Goal: Download file/media

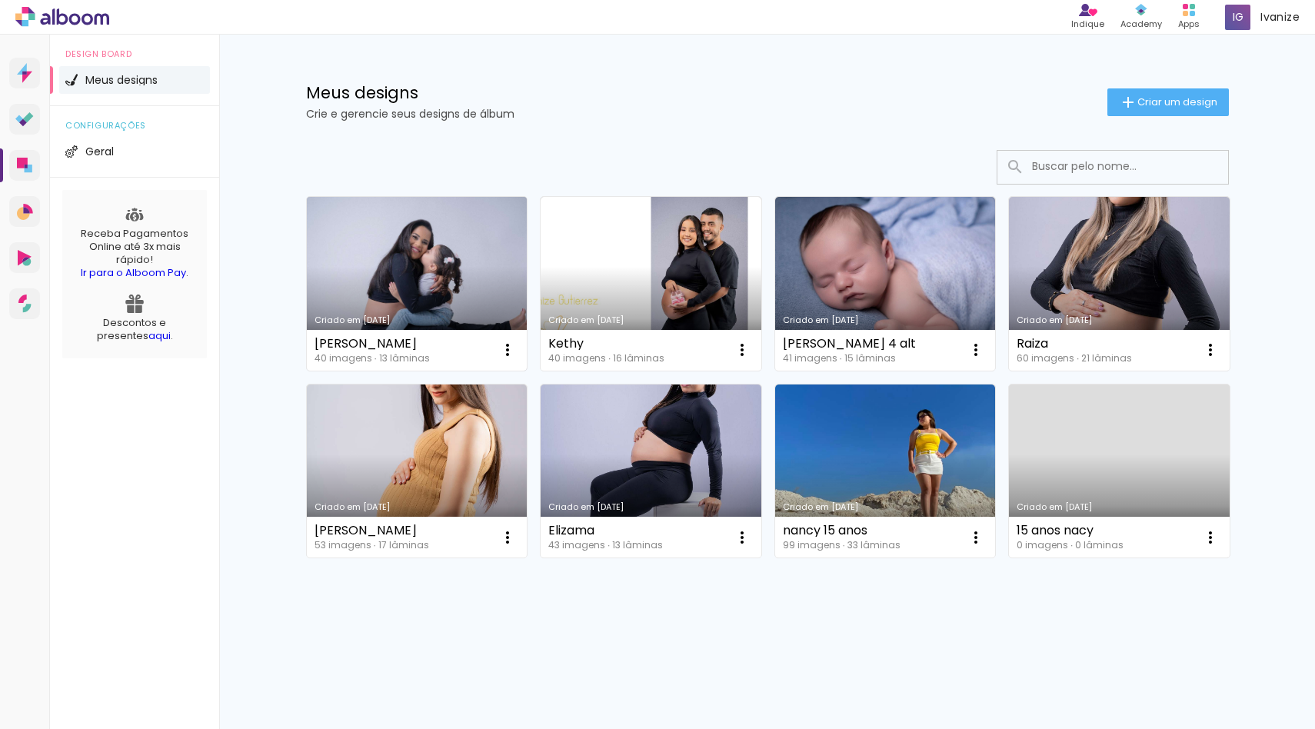
click at [423, 261] on link "Criado em [DATE]" at bounding box center [417, 284] width 221 height 174
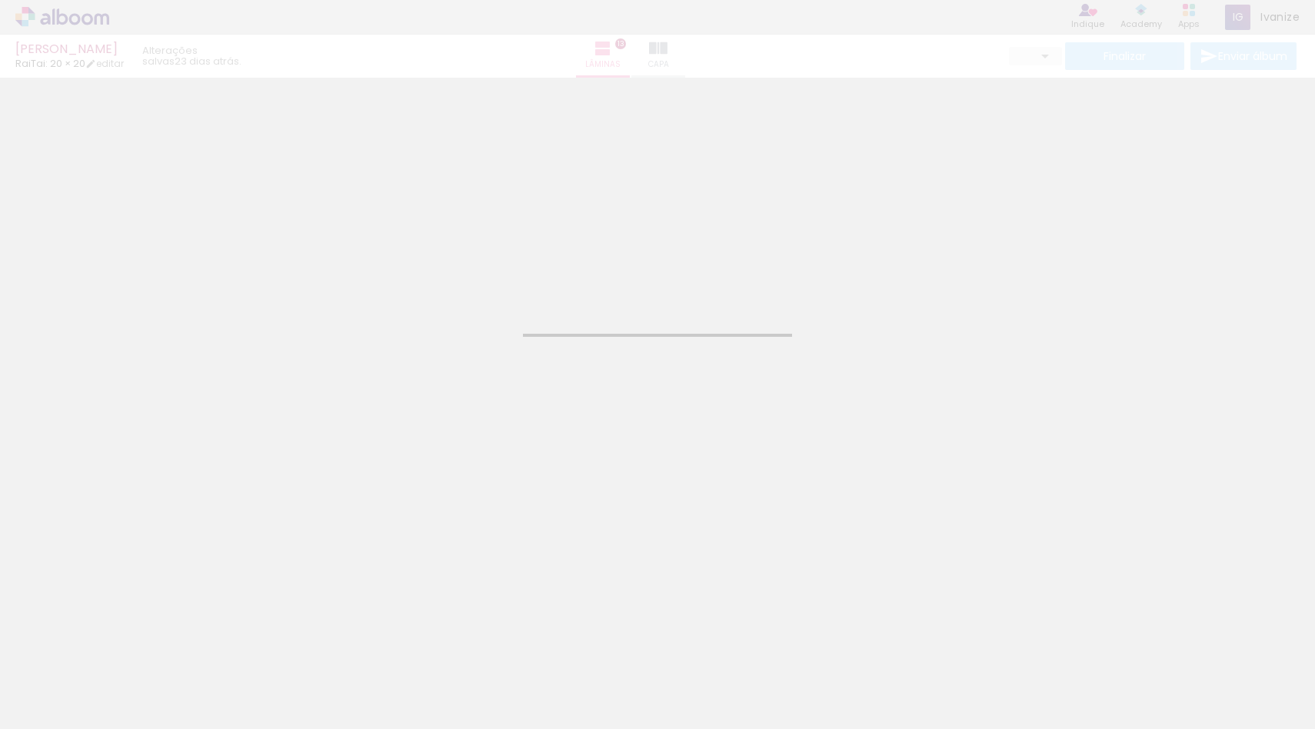
type input "JPG"
type input "Alta, 300 DPI"
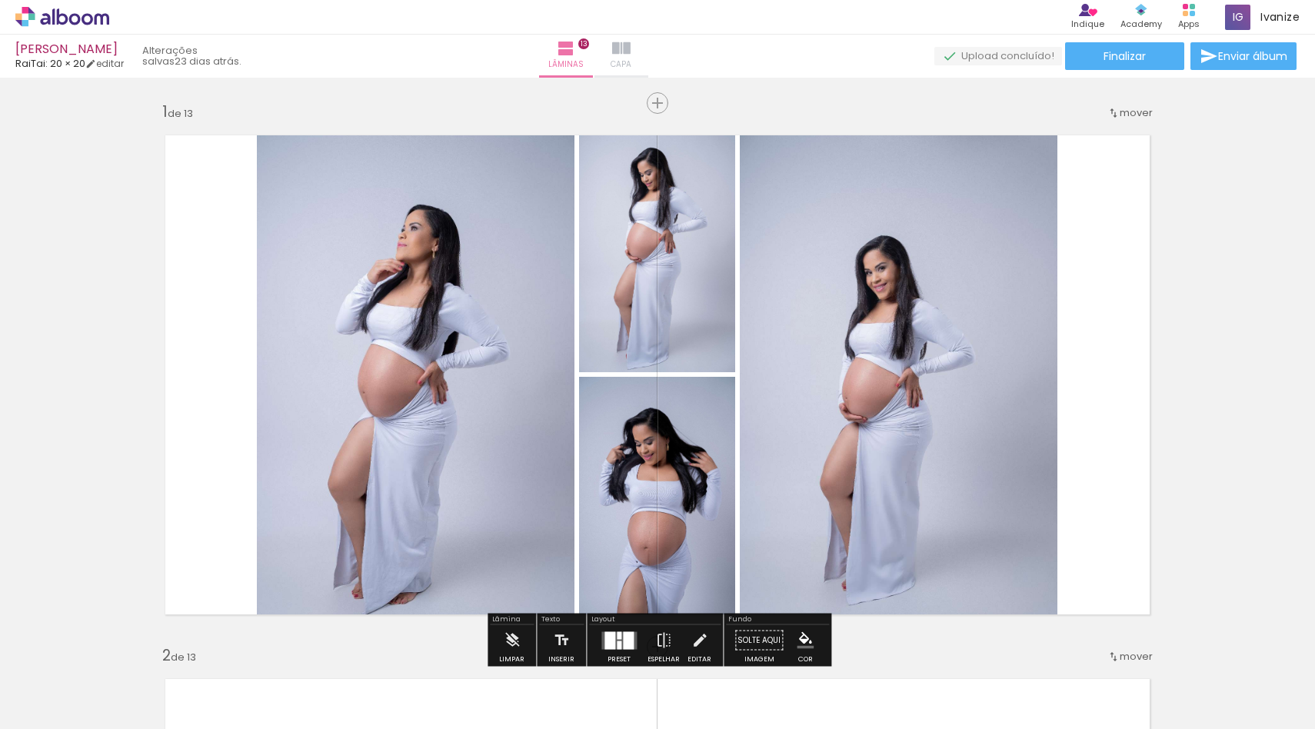
click at [630, 52] on iron-icon at bounding box center [621, 48] width 18 height 18
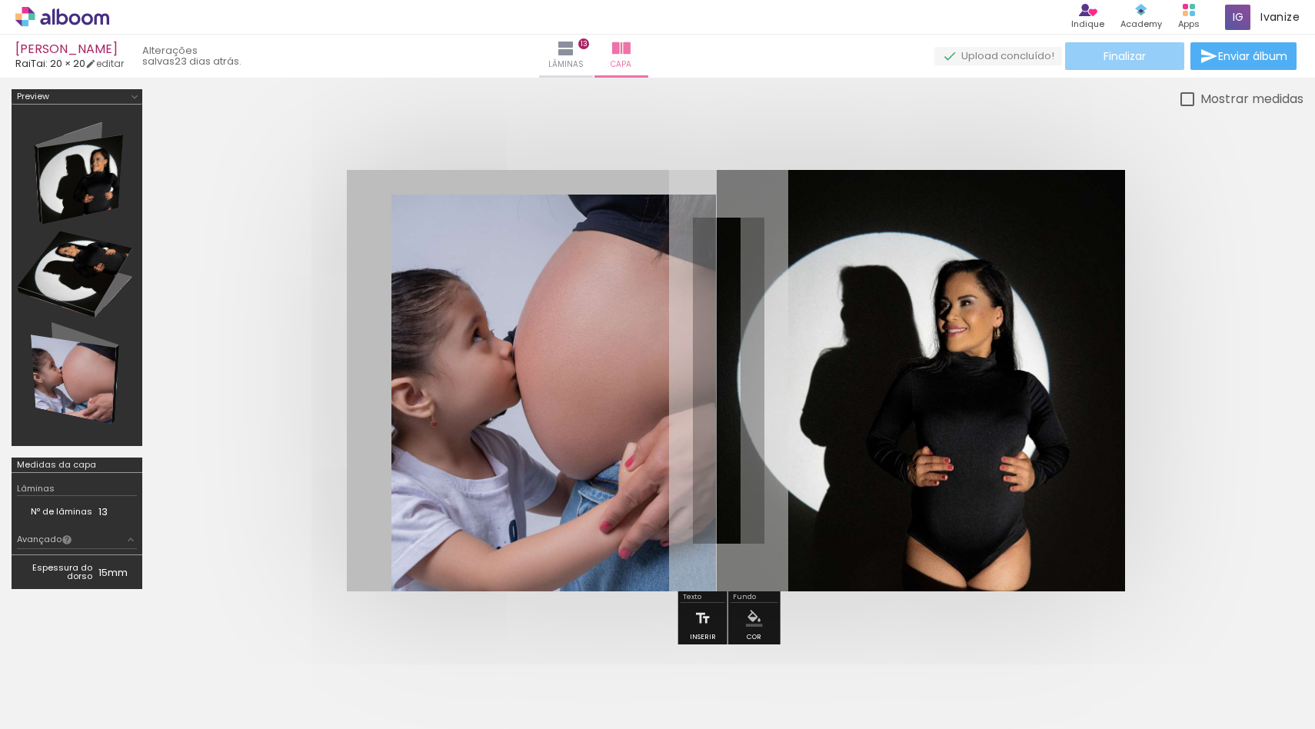
click at [1103, 59] on span "Finalizar" at bounding box center [1124, 56] width 42 height 11
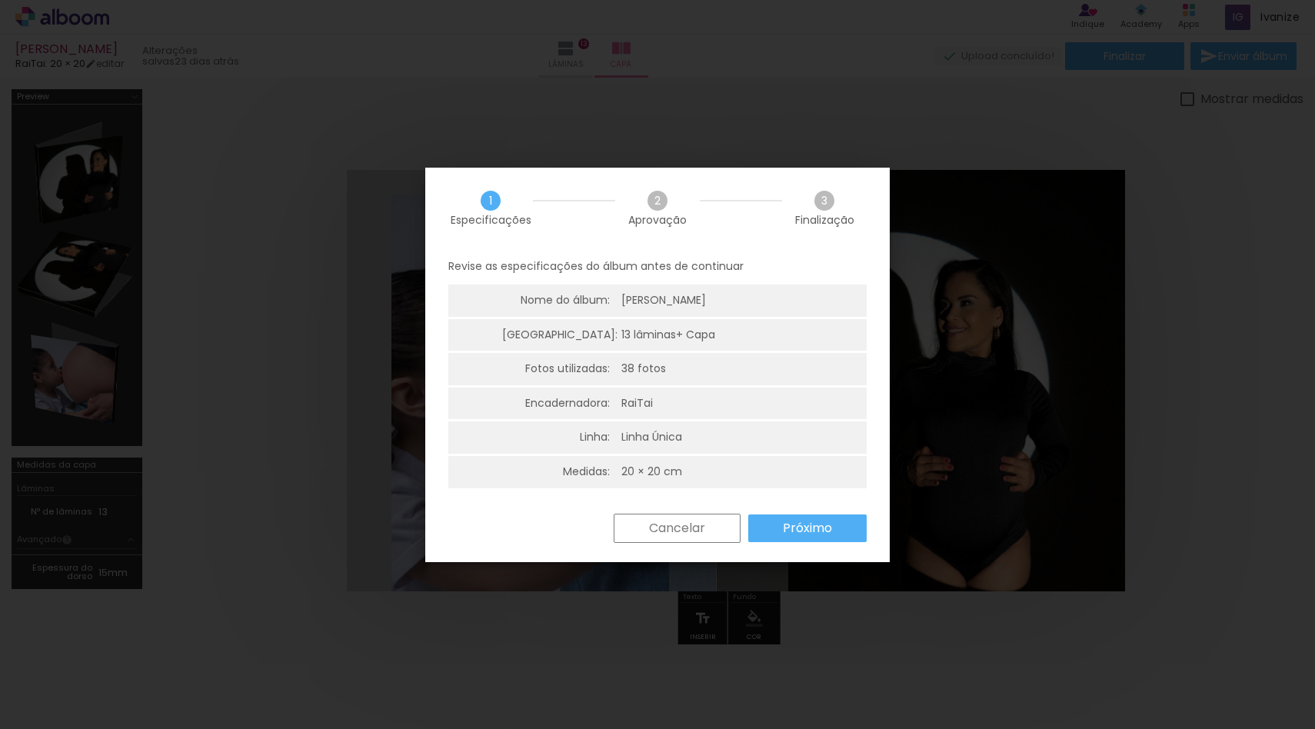
click at [0, 0] on slot "Próximo" at bounding box center [0, 0] width 0 height 0
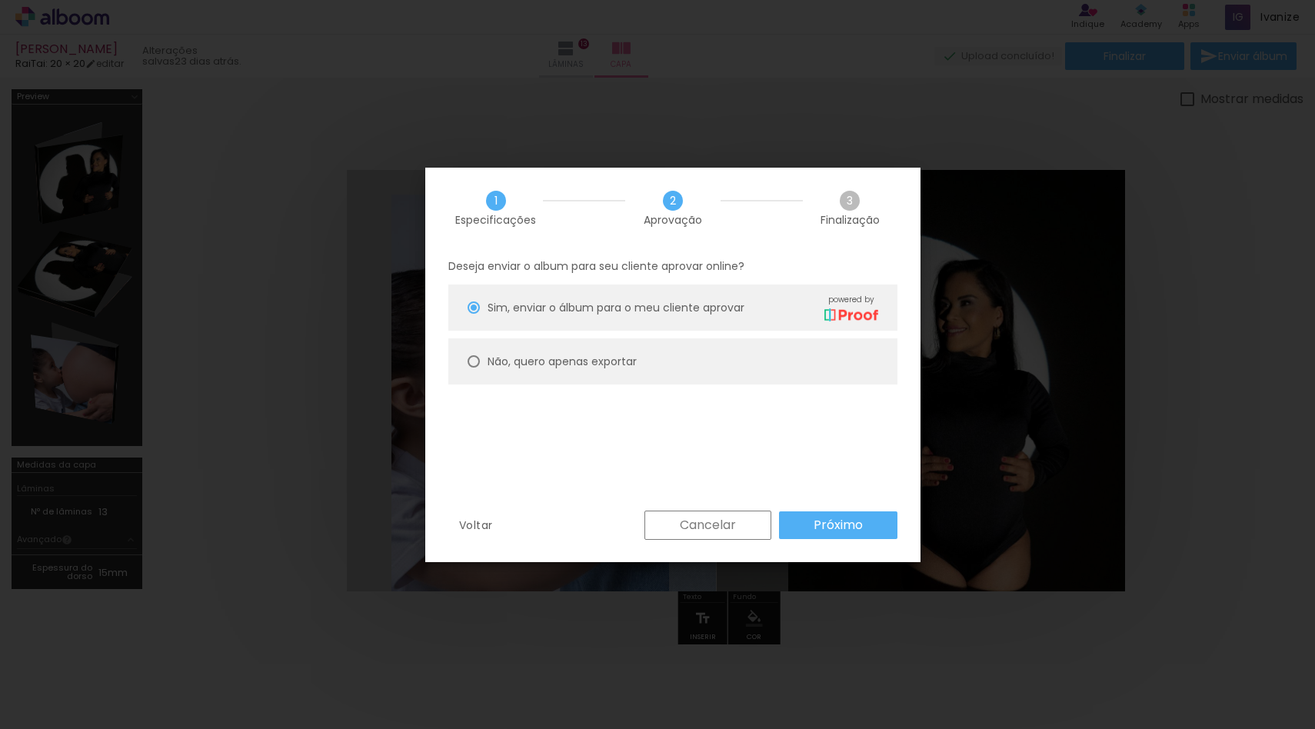
click at [472, 314] on div at bounding box center [473, 307] width 12 height 12
type paper-radio-button "on"
click at [0, 0] on slot "Próximo" at bounding box center [0, 0] width 0 height 0
type input "Alta, 300 DPI"
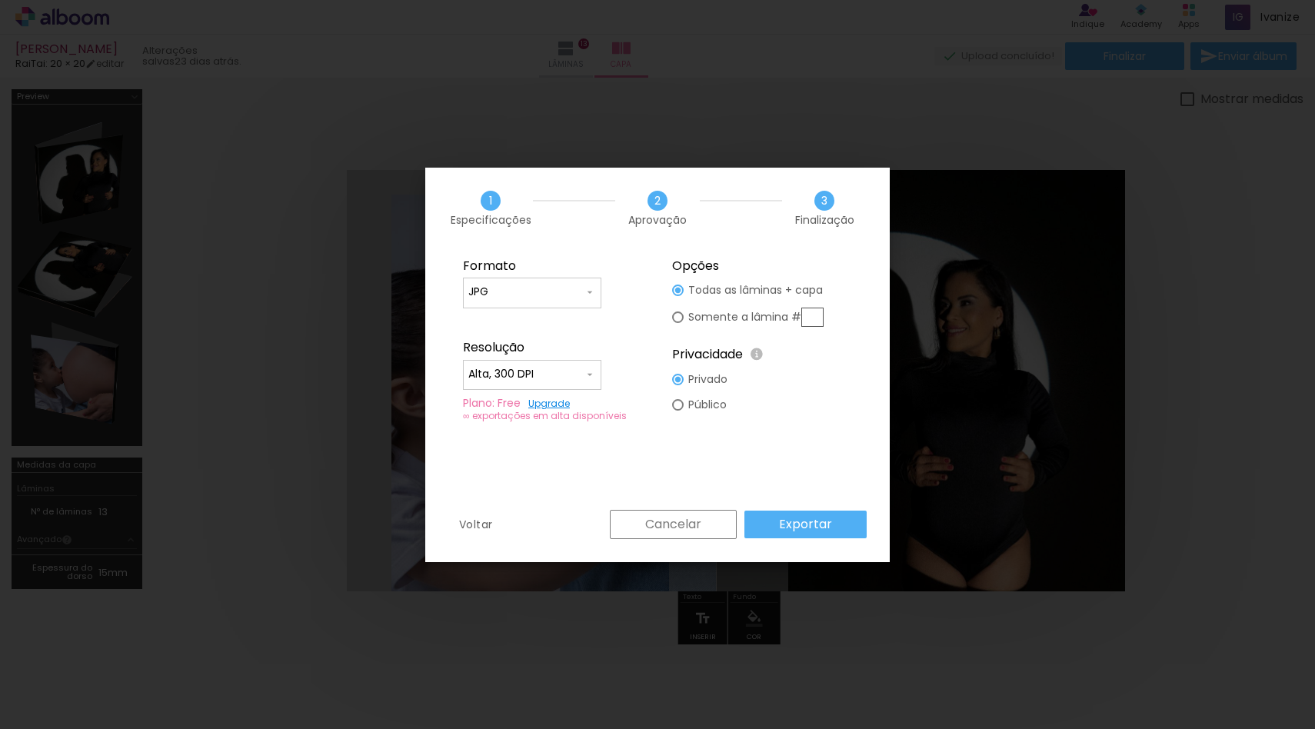
click at [610, 373] on fieldset "Formato JPG PDF Resolução Alta, 300 DPI Baixa Plano: Free Upgrade ∞ exportações…" at bounding box center [553, 340] width 206 height 184
click at [592, 373] on iron-icon at bounding box center [590, 374] width 12 height 12
click at [608, 318] on fieldset "Formato JPG PDF Resolução Alta, 300 DPI Baixa Plano: Free Upgrade ∞ exportações…" at bounding box center [553, 340] width 206 height 184
click at [551, 289] on input "JPG" at bounding box center [525, 291] width 115 height 15
click at [551, 289] on paper-item "JPG" at bounding box center [532, 289] width 138 height 31
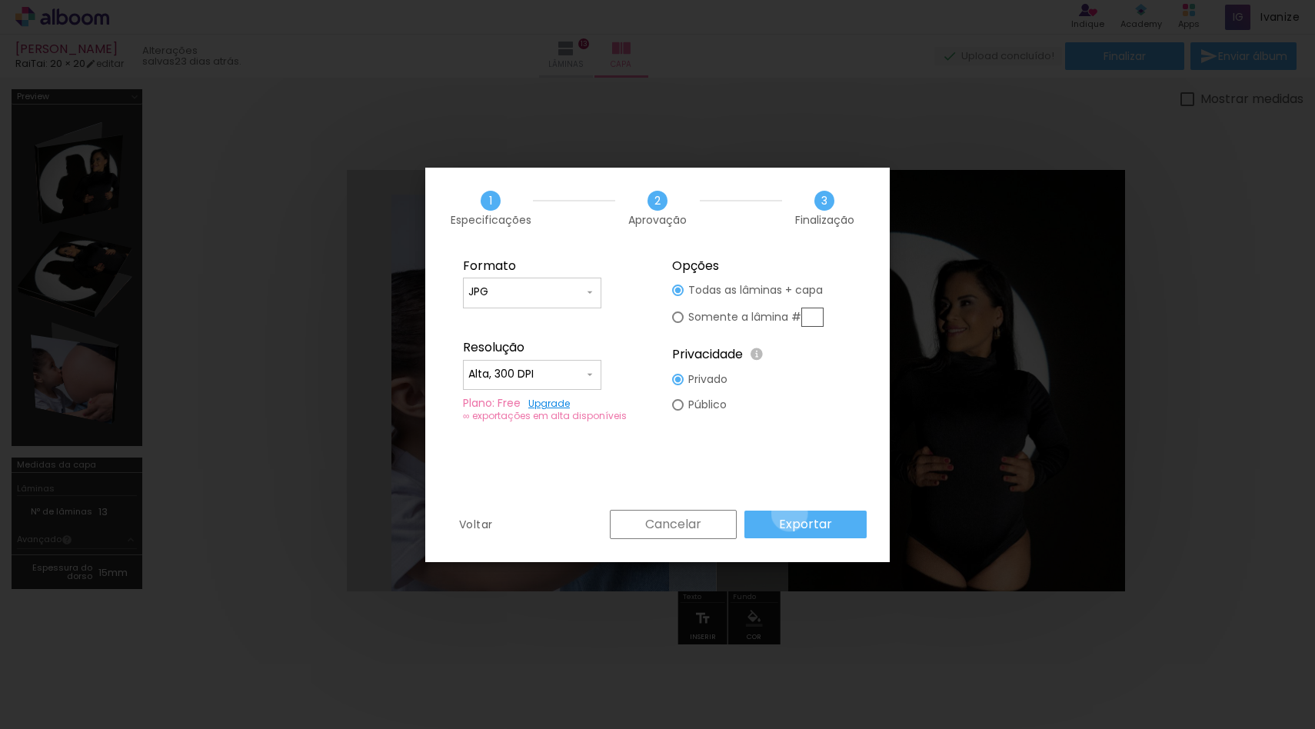
click at [792, 513] on paper-button "Exportar" at bounding box center [805, 524] width 122 height 28
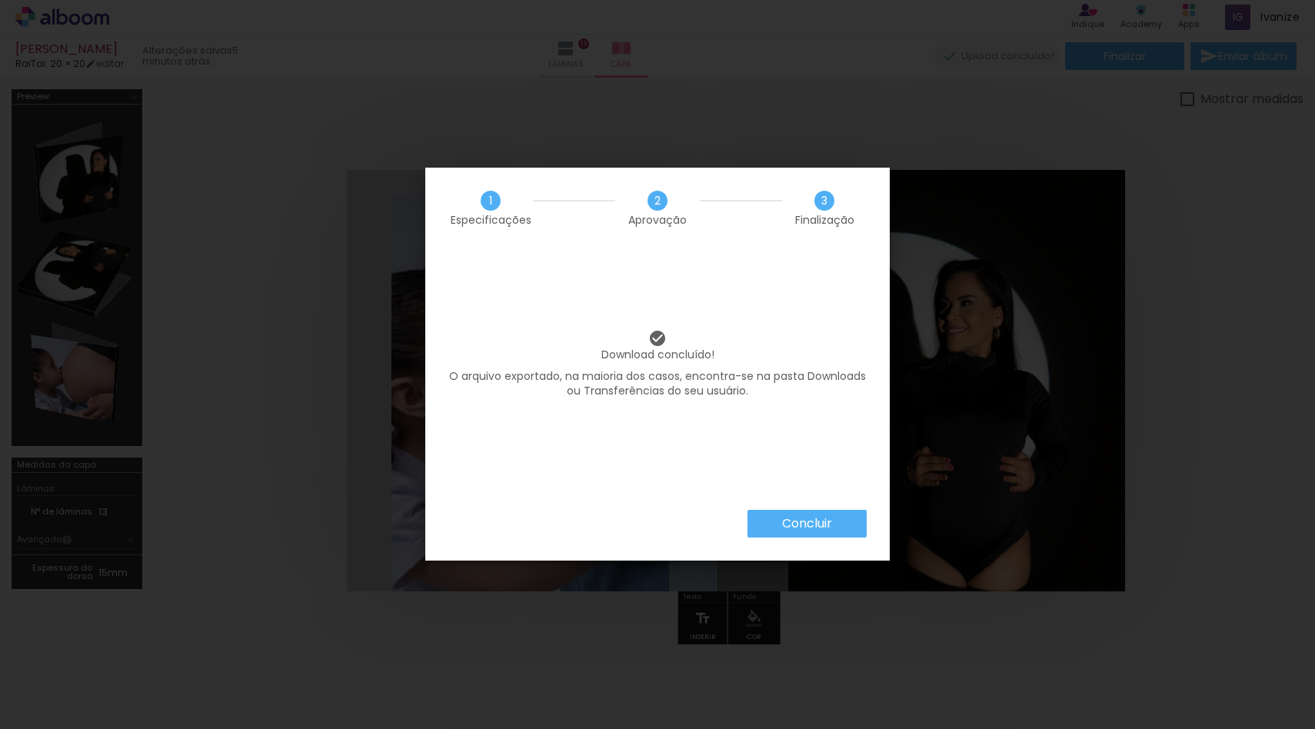
click at [0, 0] on slot "Concluir" at bounding box center [0, 0] width 0 height 0
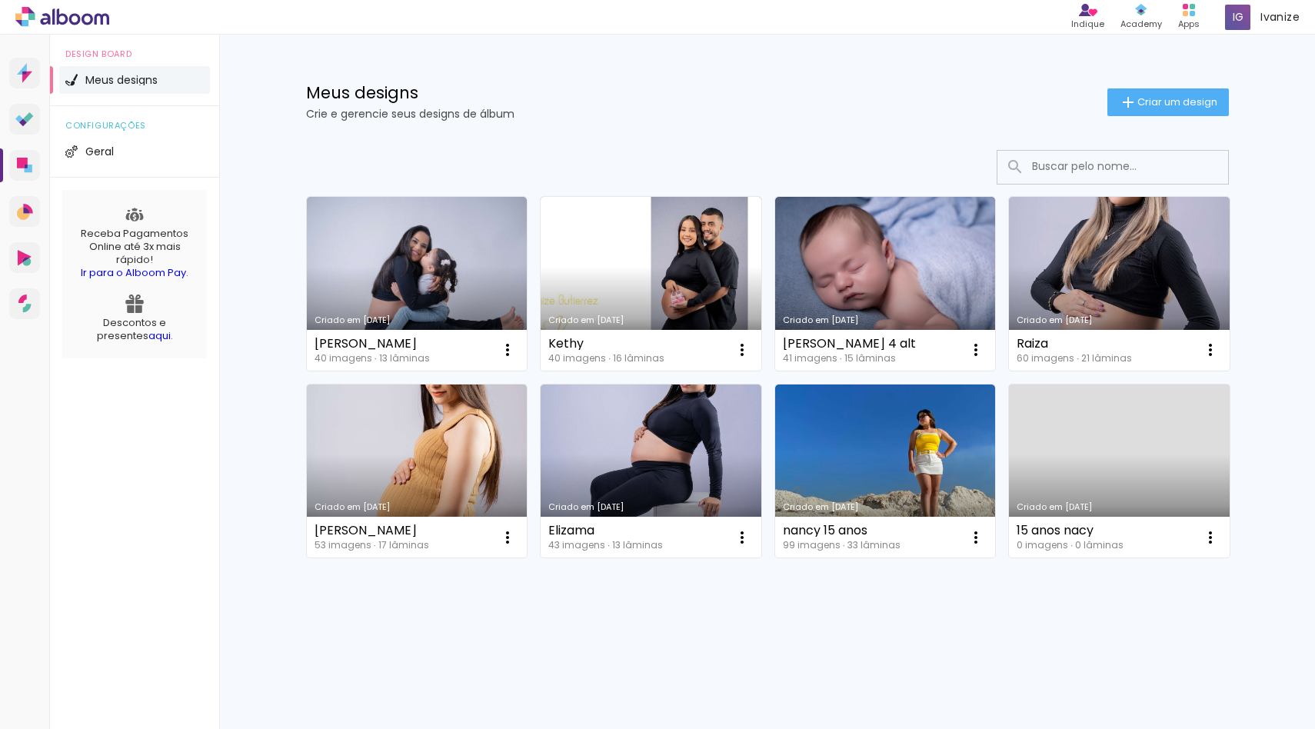
click at [593, 281] on link "Criado em [DATE]" at bounding box center [650, 284] width 221 height 174
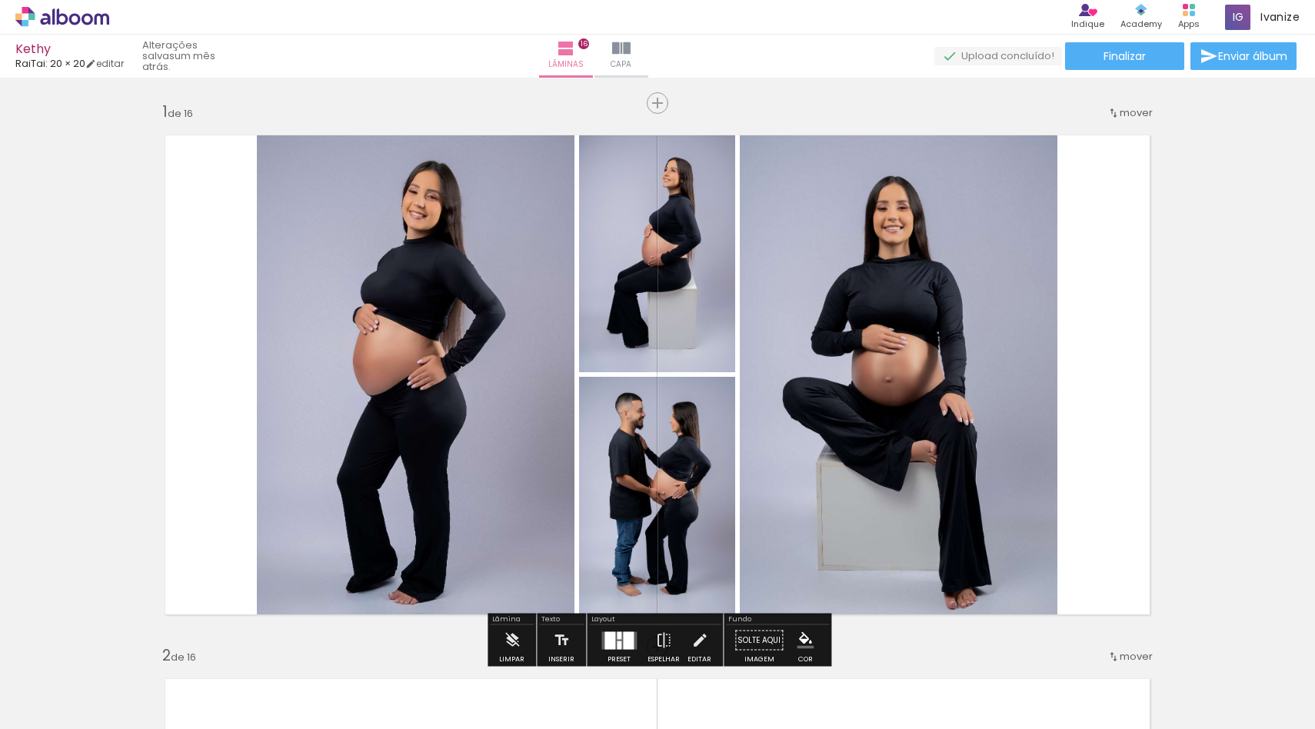
click at [690, 32] on div "› Editor de álbum Indique Indique e ganhe Conteúdo que inspira Academy Produtos…" at bounding box center [657, 17] width 1315 height 35
click at [631, 64] on span "Capa" at bounding box center [620, 65] width 21 height 14
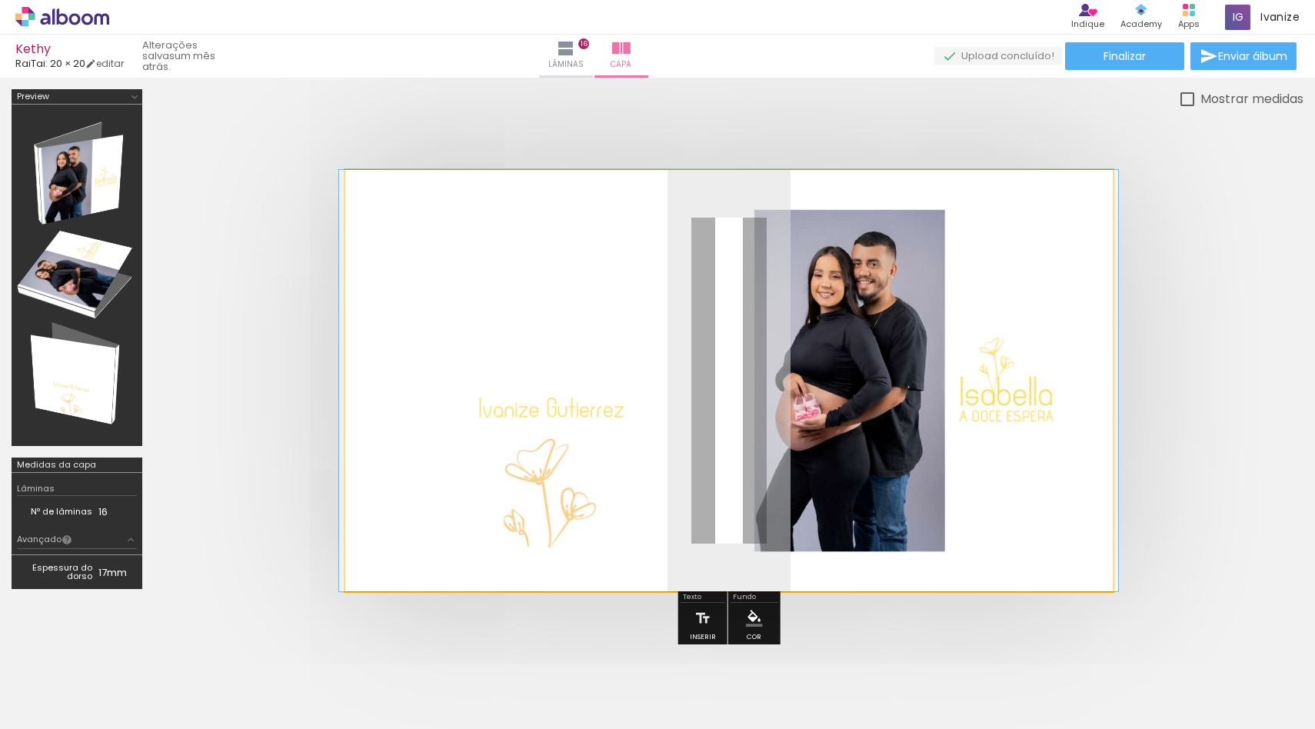
click at [590, 415] on quentale-photo at bounding box center [728, 380] width 767 height 421
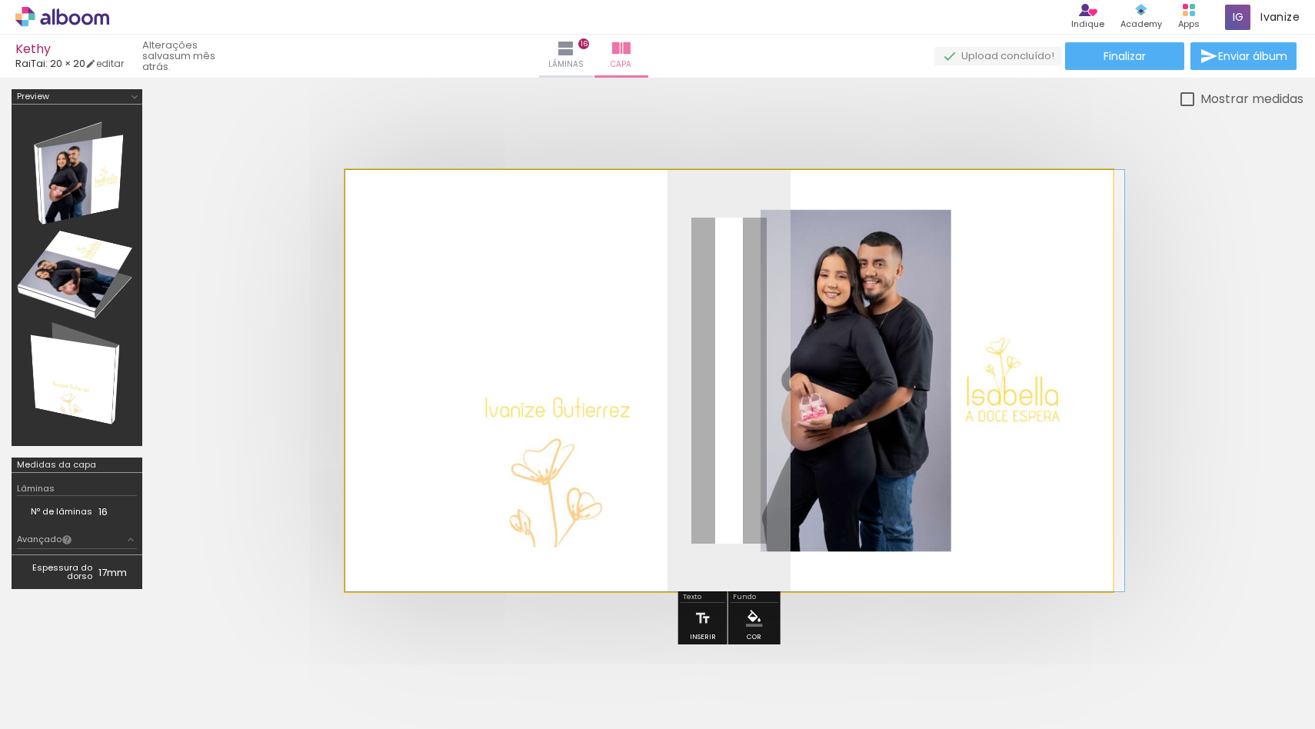
drag, startPoint x: 583, startPoint y: 415, endPoint x: 886, endPoint y: 456, distance: 305.6
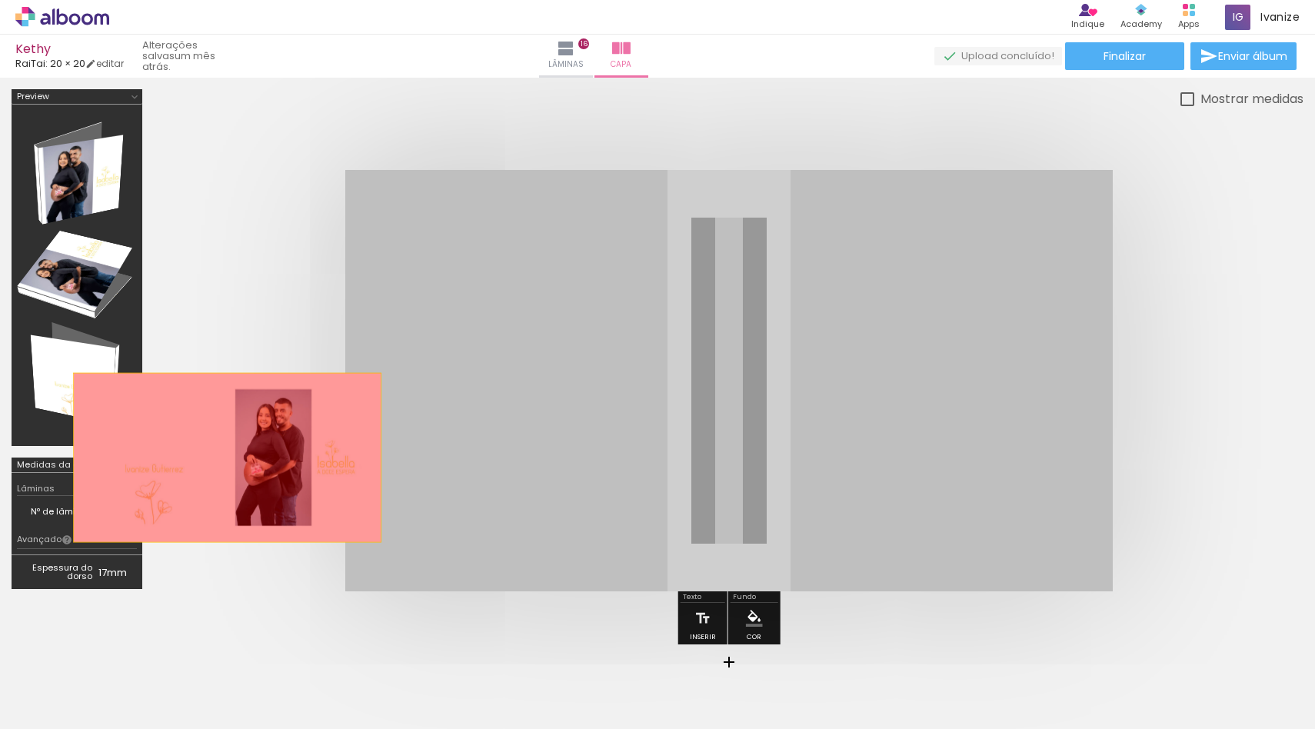
drag, startPoint x: 958, startPoint y: 344, endPoint x: 239, endPoint y: 415, distance: 722.4
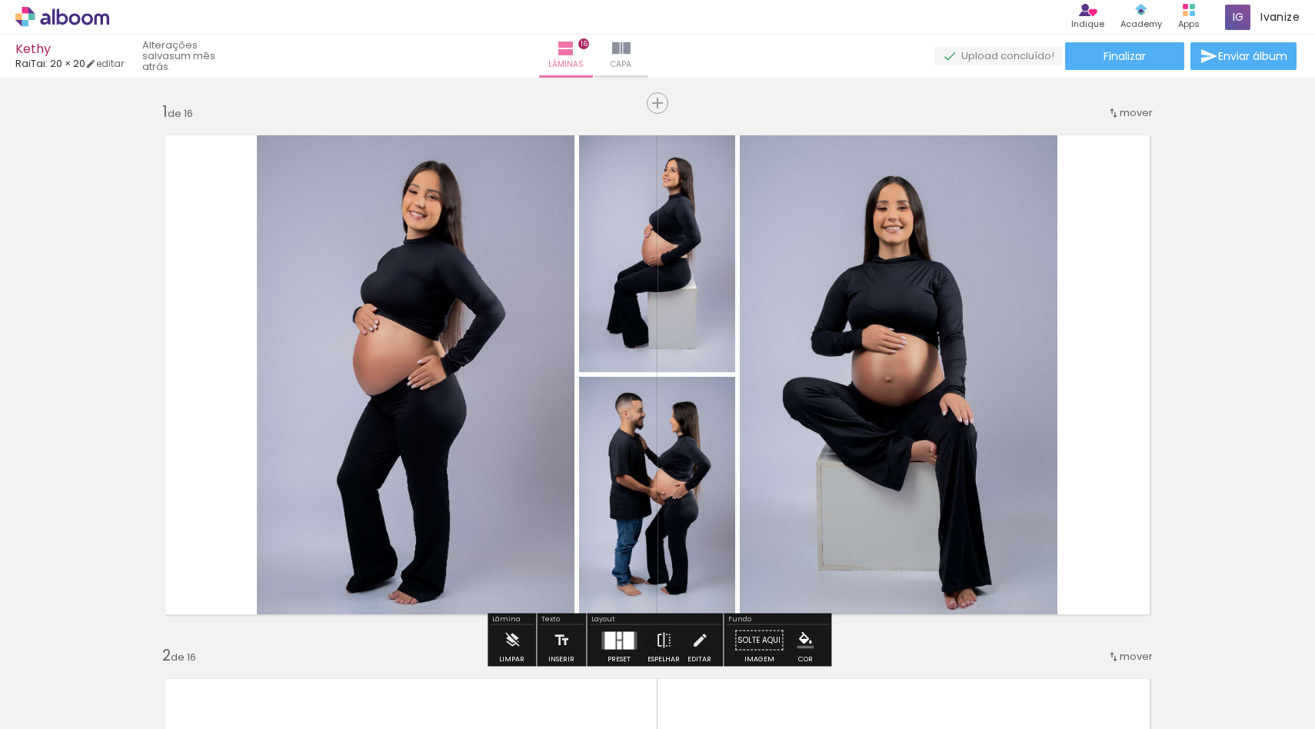
click at [648, 55] on paper-button "Capa" at bounding box center [621, 56] width 54 height 43
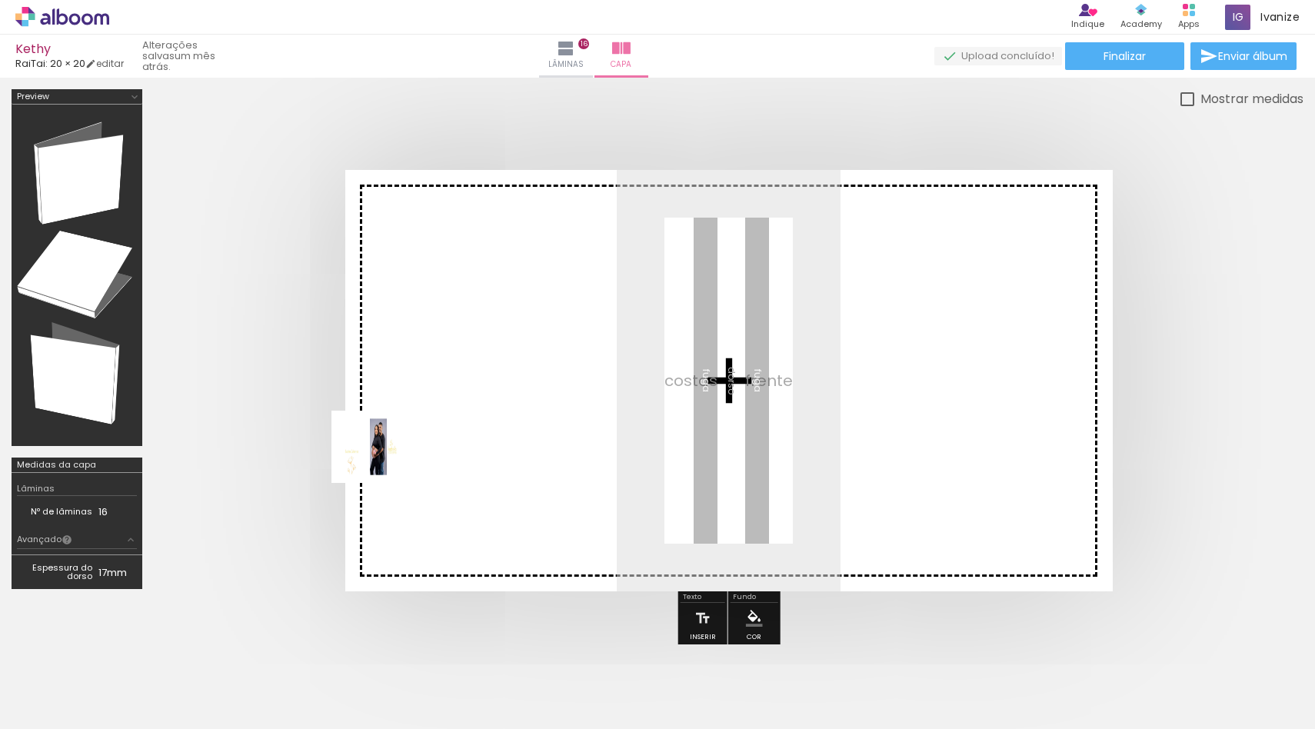
click at [393, 450] on quentale-workspace at bounding box center [657, 364] width 1315 height 729
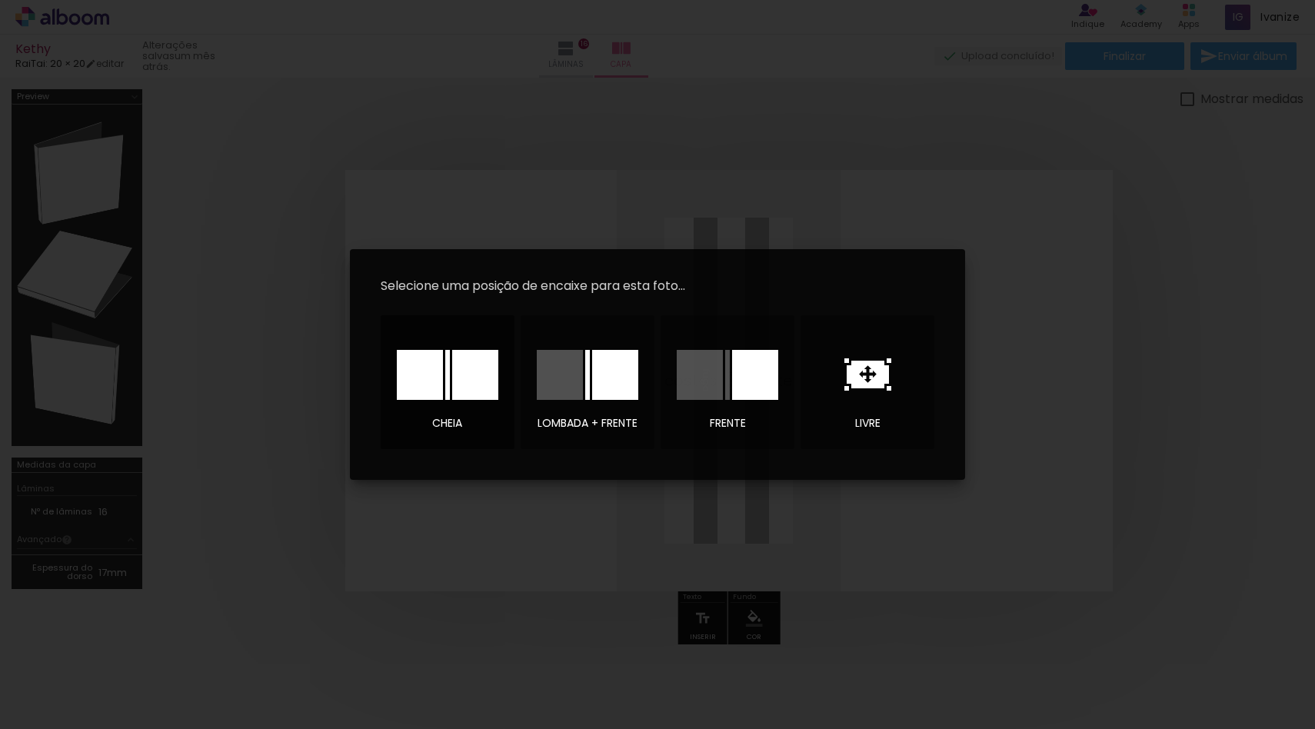
click at [433, 399] on div at bounding box center [448, 374] width 108 height 77
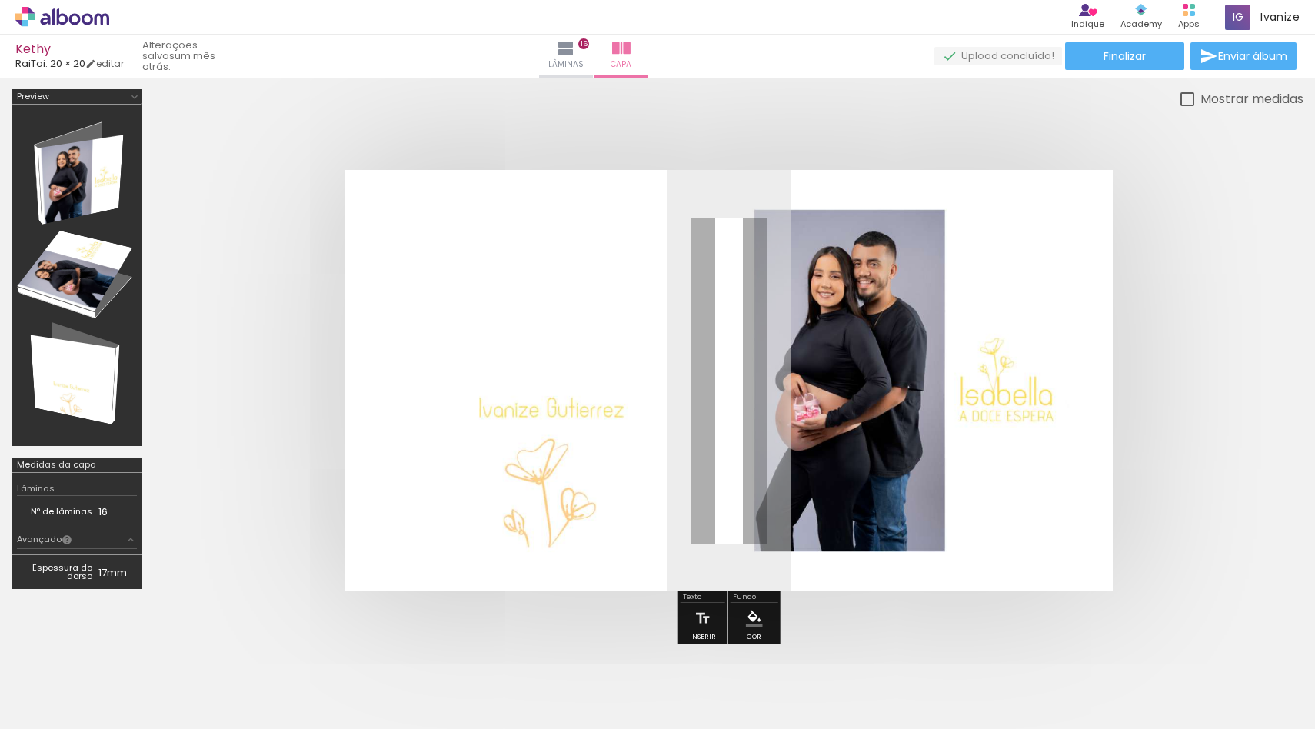
click at [1178, 458] on quentale-cover at bounding box center [728, 380] width 1026 height 421
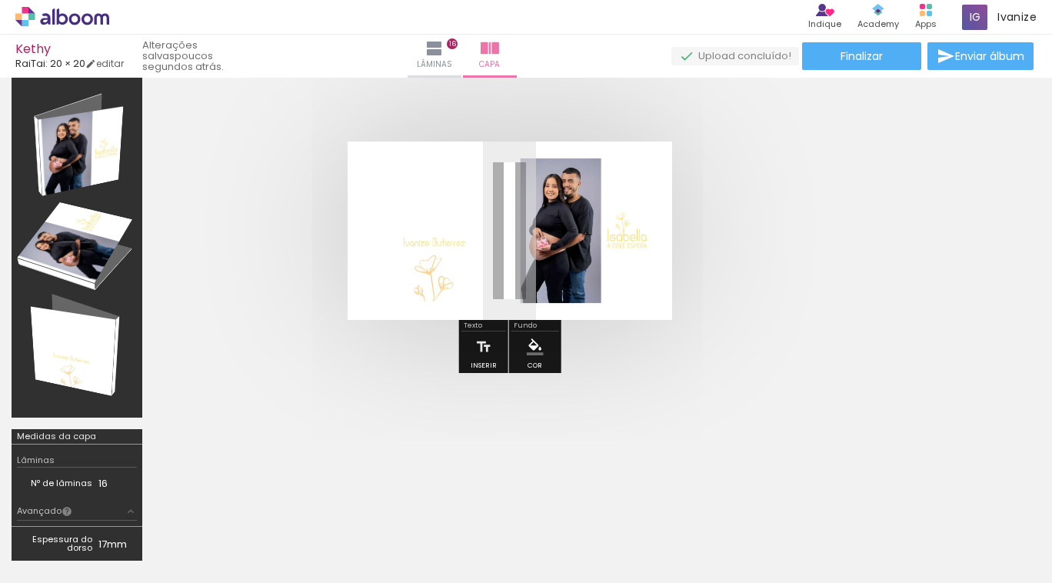
scroll to position [28, 0]
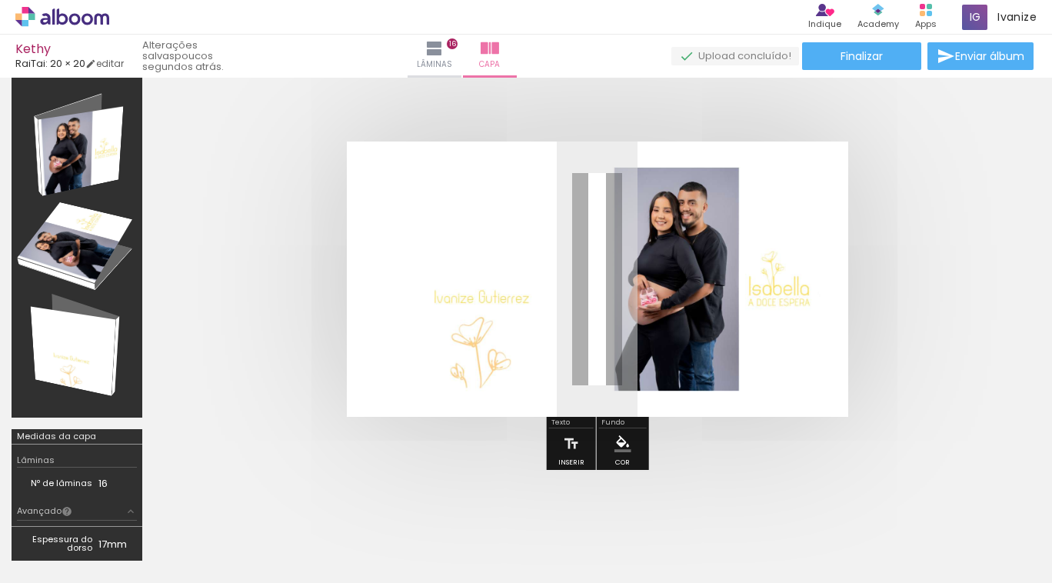
click at [126, 502] on iron-icon at bounding box center [120, 500] width 16 height 16
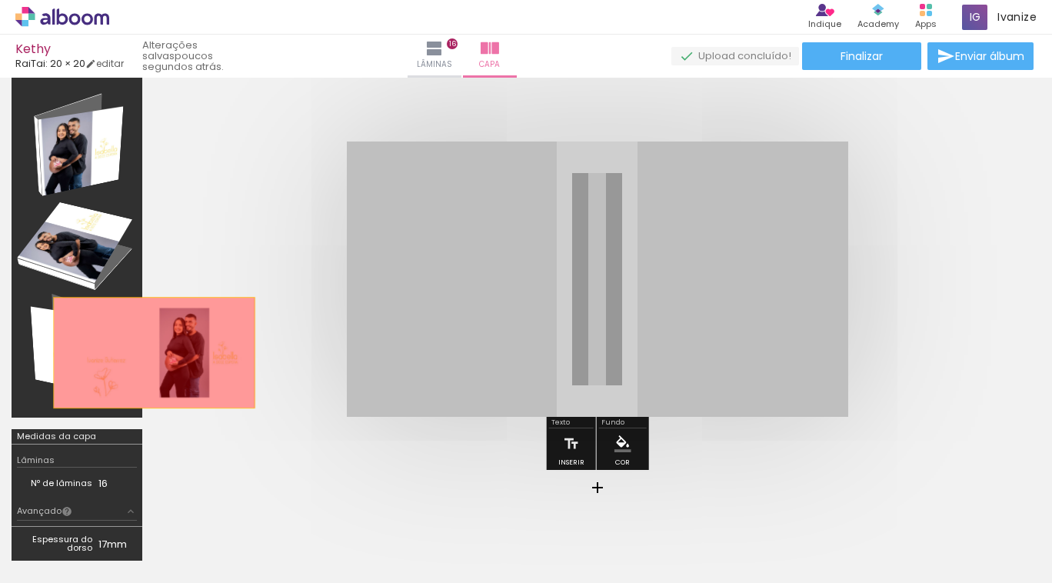
drag, startPoint x: 535, startPoint y: 319, endPoint x: 155, endPoint y: 351, distance: 381.9
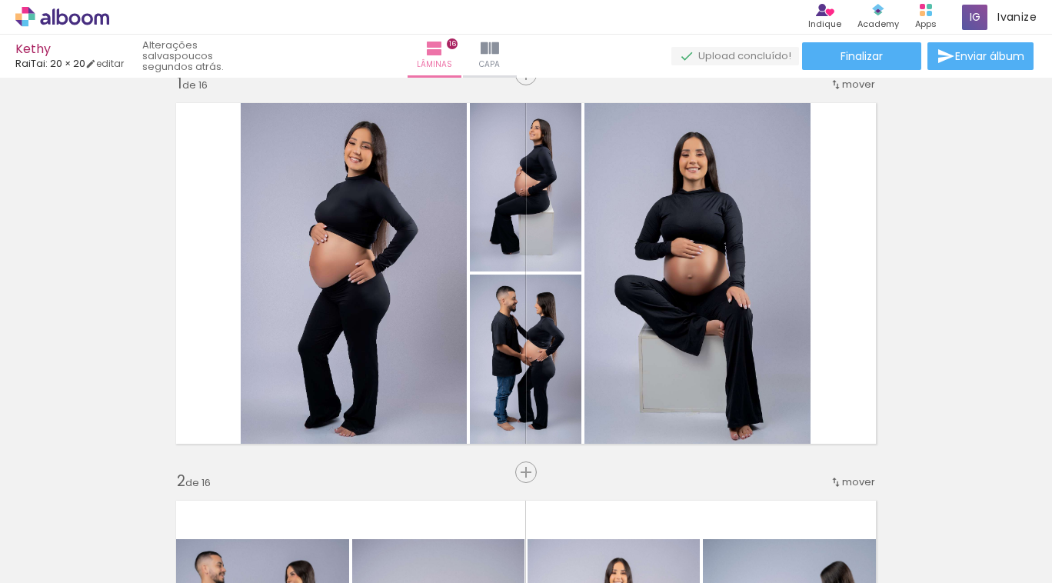
click at [119, 503] on iron-icon at bounding box center [120, 500] width 16 height 16
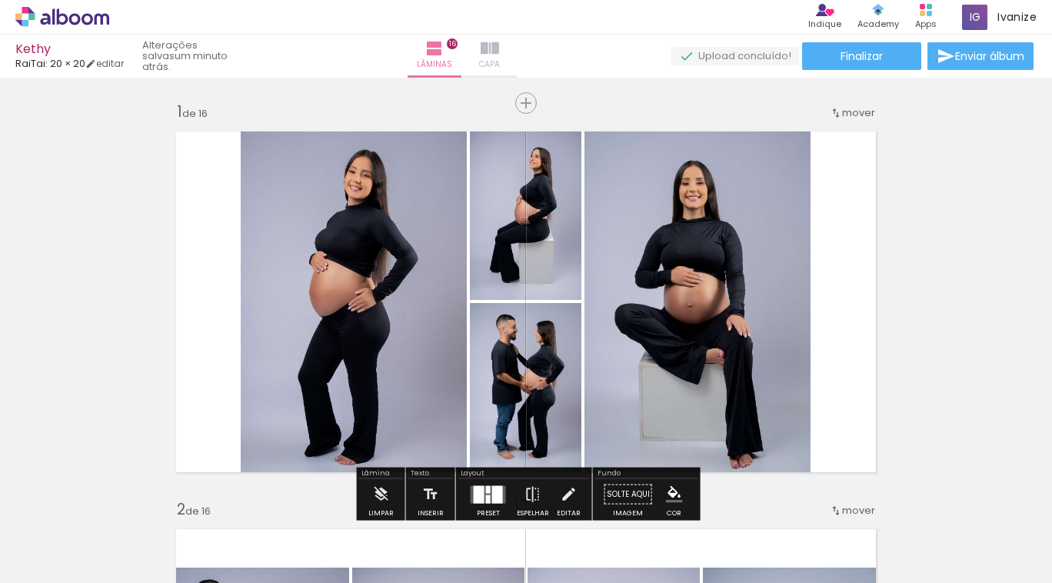
click at [517, 54] on paper-button "Capa" at bounding box center [490, 56] width 54 height 43
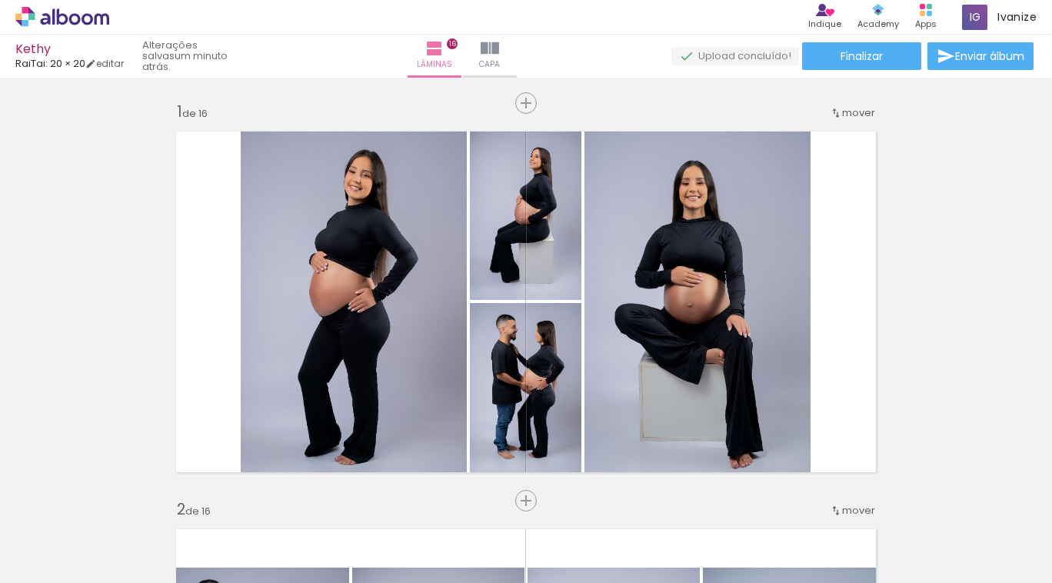
click at [38, 554] on span "Adicionar Fotos" at bounding box center [55, 562] width 46 height 17
click at [0, 0] on input "file" at bounding box center [0, 0] width 0 height 0
click at [61, 564] on span "Adicionar Fotos" at bounding box center [55, 562] width 46 height 17
click at [0, 0] on input "file" at bounding box center [0, 0] width 0 height 0
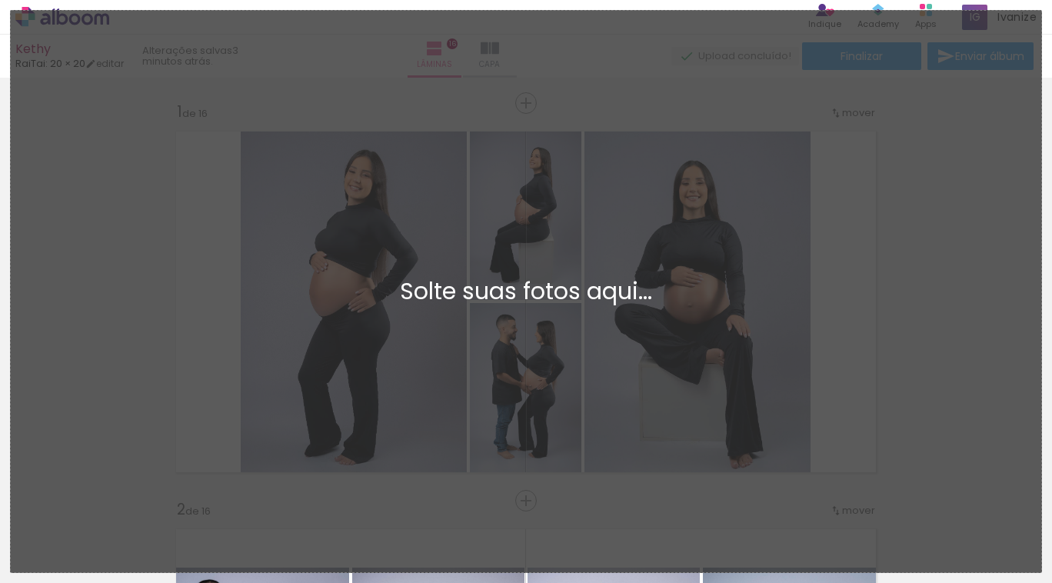
click at [478, 395] on div "Adicionar Fotos Solte suas fotos aqui..." at bounding box center [526, 291] width 1030 height 561
click at [371, 232] on div "Adicionar Fotos Solte suas fotos aqui..." at bounding box center [526, 291] width 1030 height 561
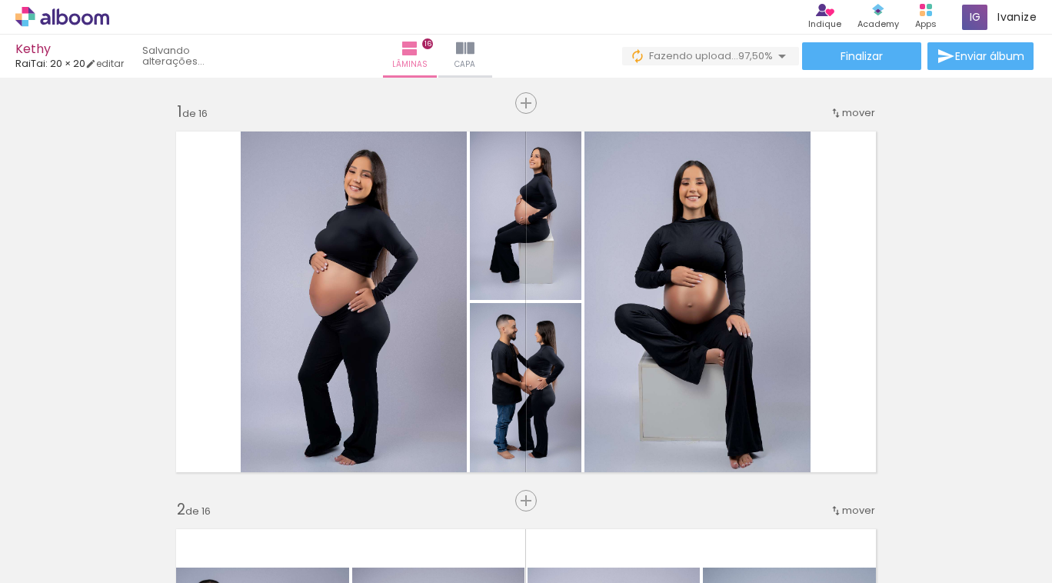
scroll to position [0, 2523]
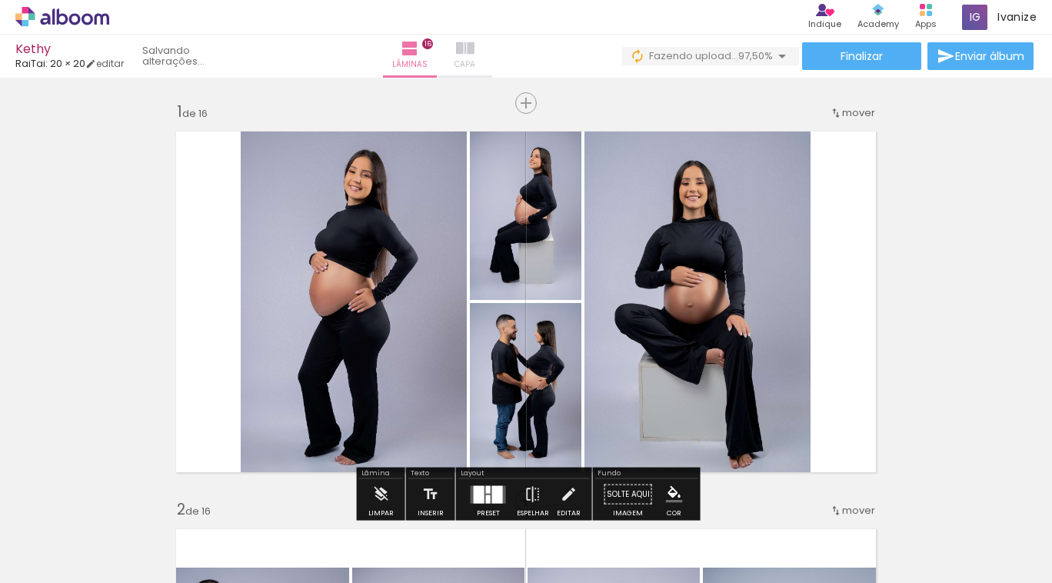
click at [474, 45] on iron-icon at bounding box center [465, 48] width 18 height 18
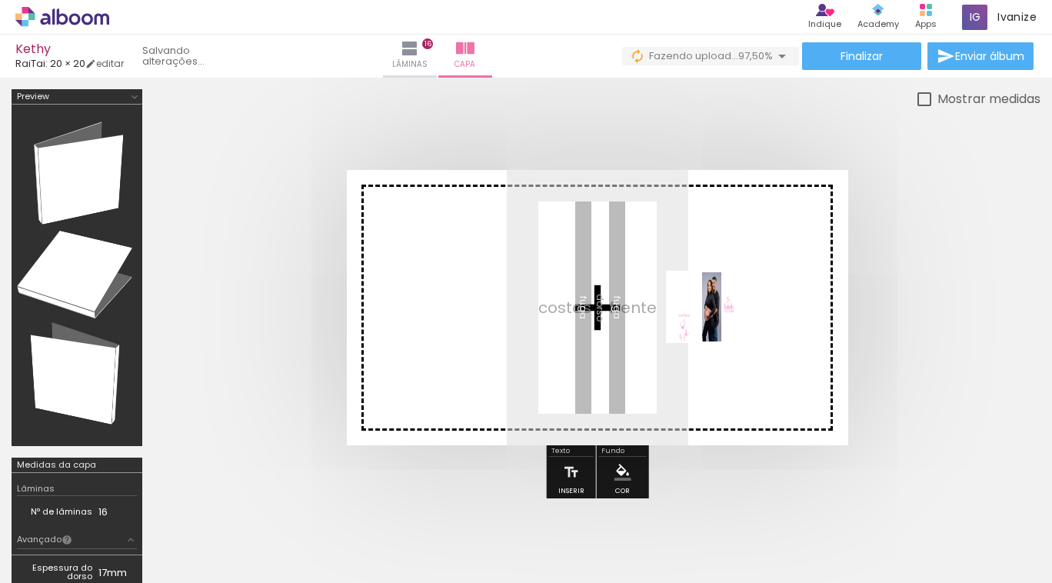
drag, startPoint x: 996, startPoint y: 539, endPoint x: 706, endPoint y: 314, distance: 367.2
click at [706, 314] on quentale-workspace at bounding box center [526, 291] width 1052 height 583
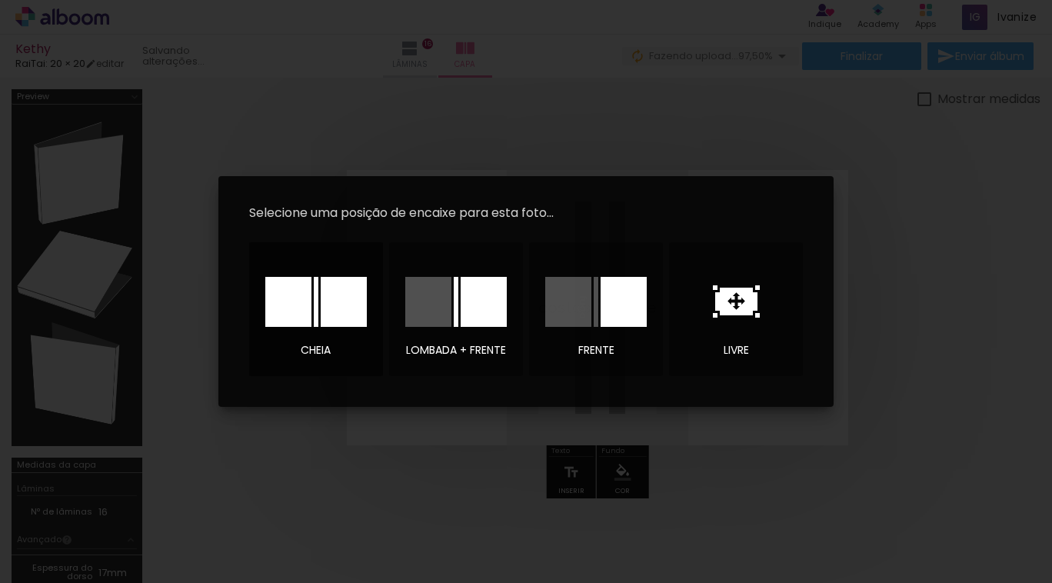
click at [328, 293] on div at bounding box center [344, 302] width 46 height 50
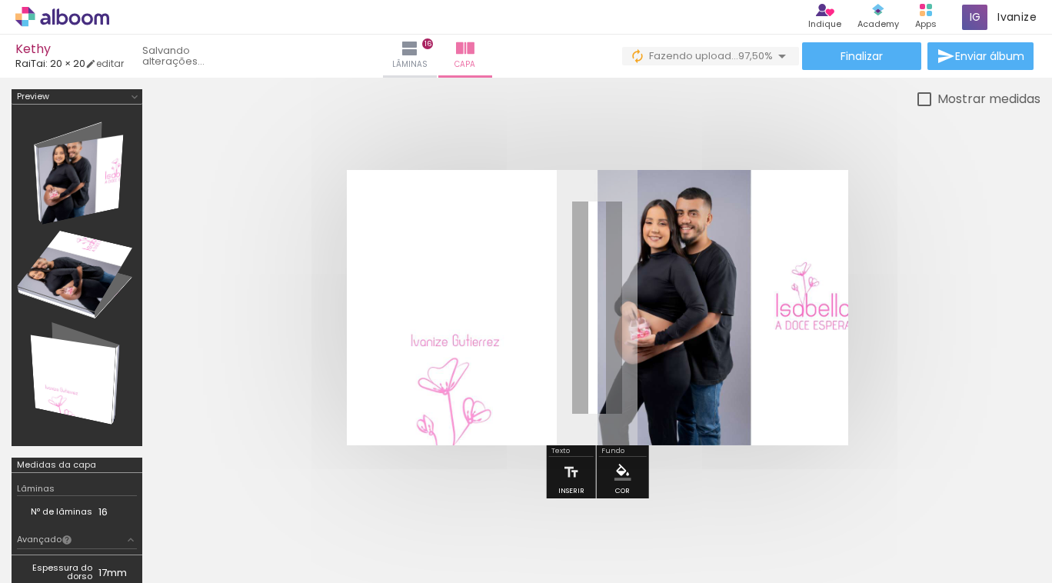
scroll to position [0, 2523]
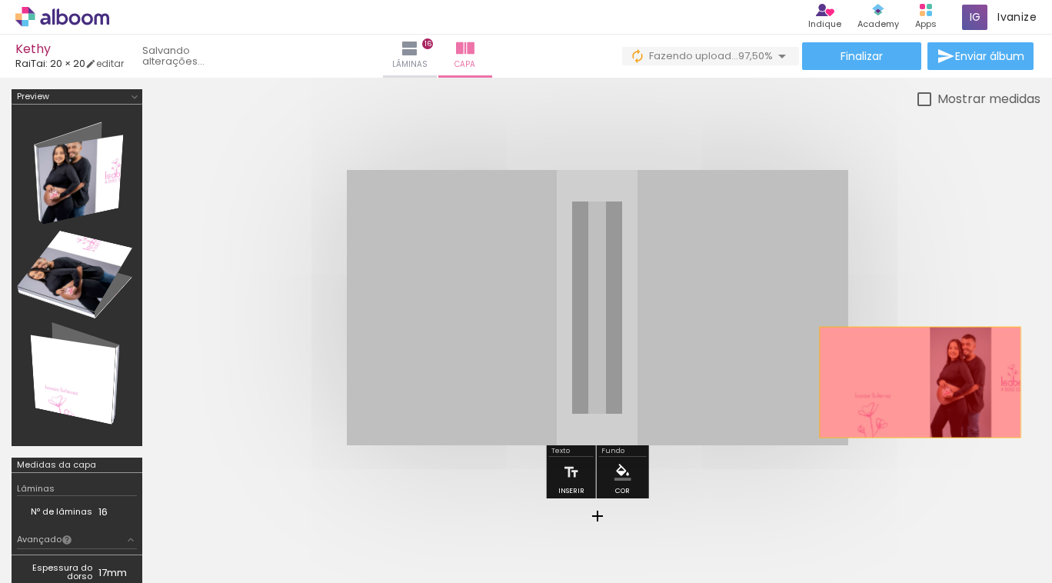
drag, startPoint x: 640, startPoint y: 366, endPoint x: 919, endPoint y: 381, distance: 280.3
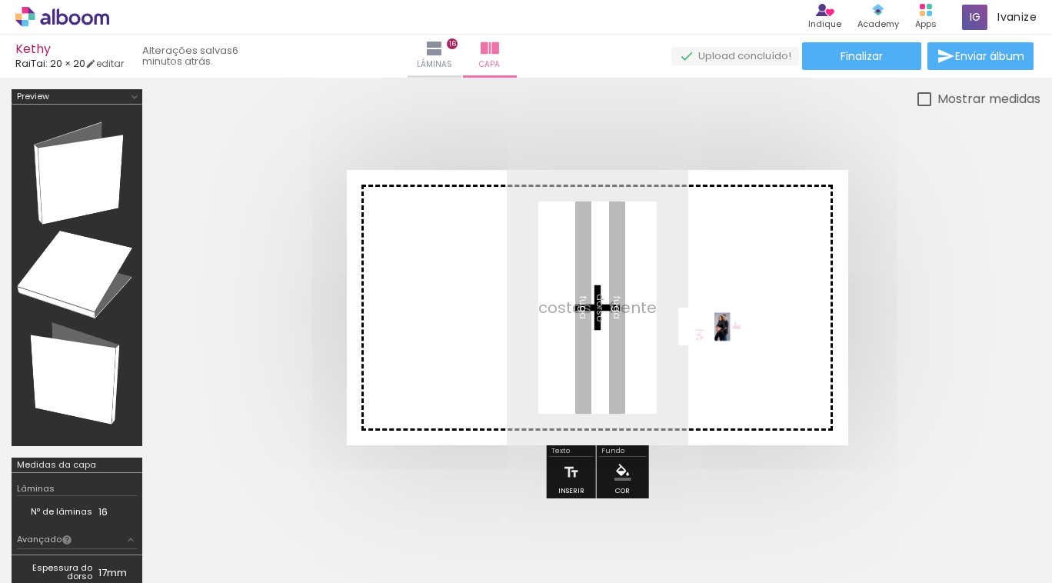
drag, startPoint x: 1000, startPoint y: 531, endPoint x: 723, endPoint y: 351, distance: 331.2
click at [723, 351] on quentale-workspace at bounding box center [526, 291] width 1052 height 583
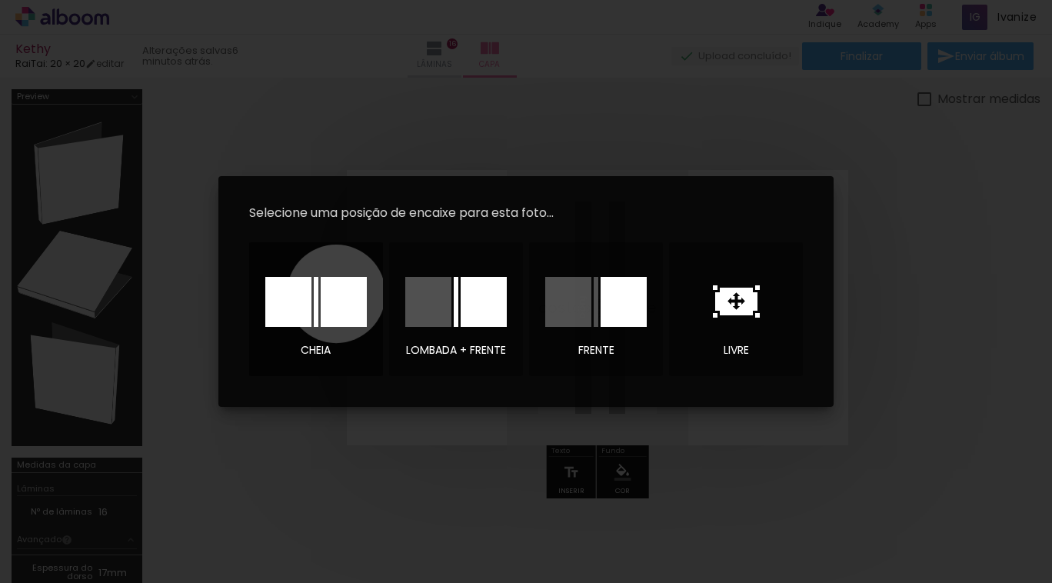
click at [336, 294] on div at bounding box center [344, 302] width 46 height 50
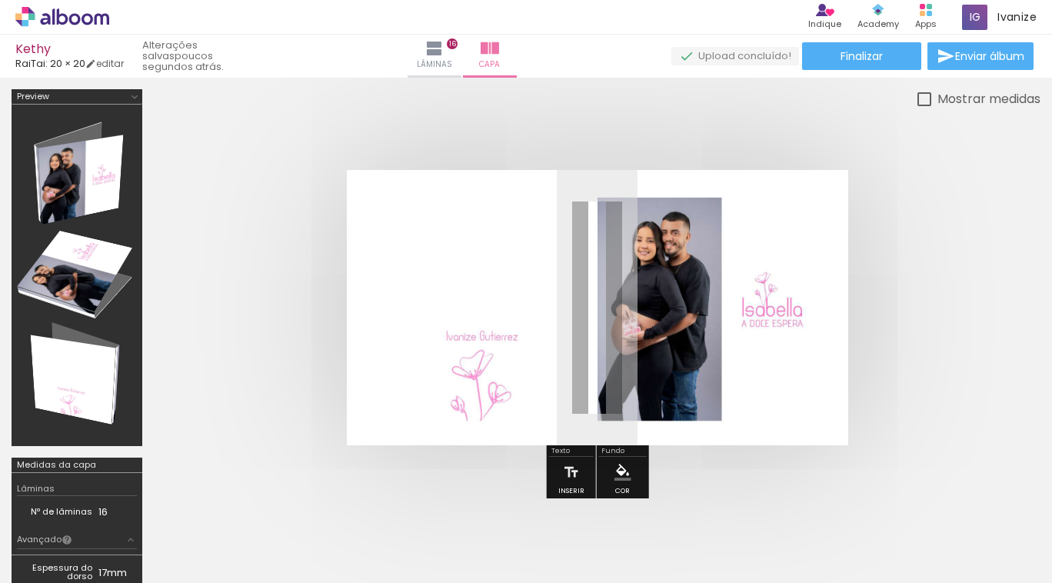
click at [135, 95] on iron-icon at bounding box center [134, 97] width 12 height 12
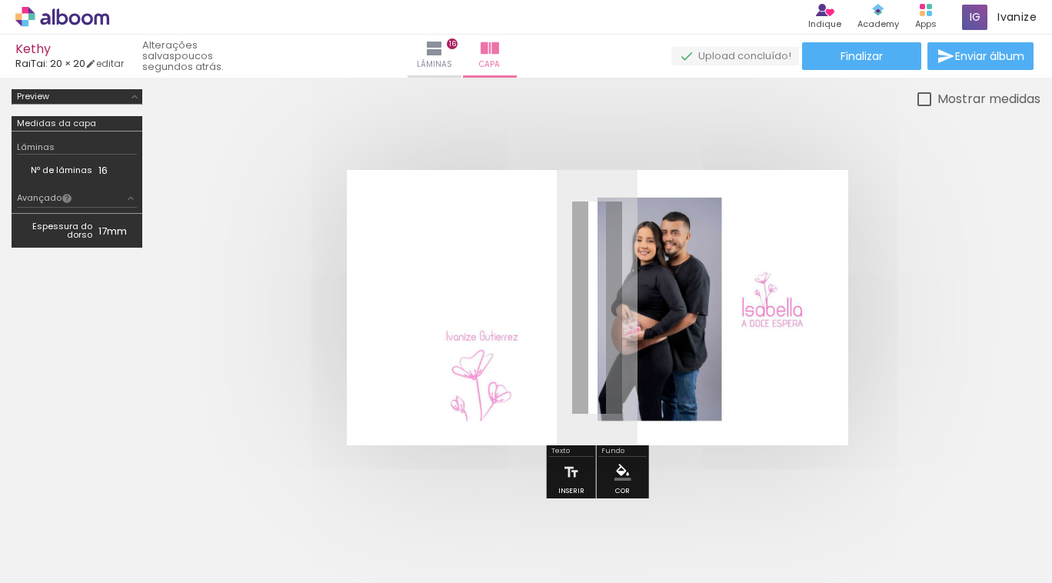
click at [135, 95] on iron-icon at bounding box center [134, 97] width 12 height 12
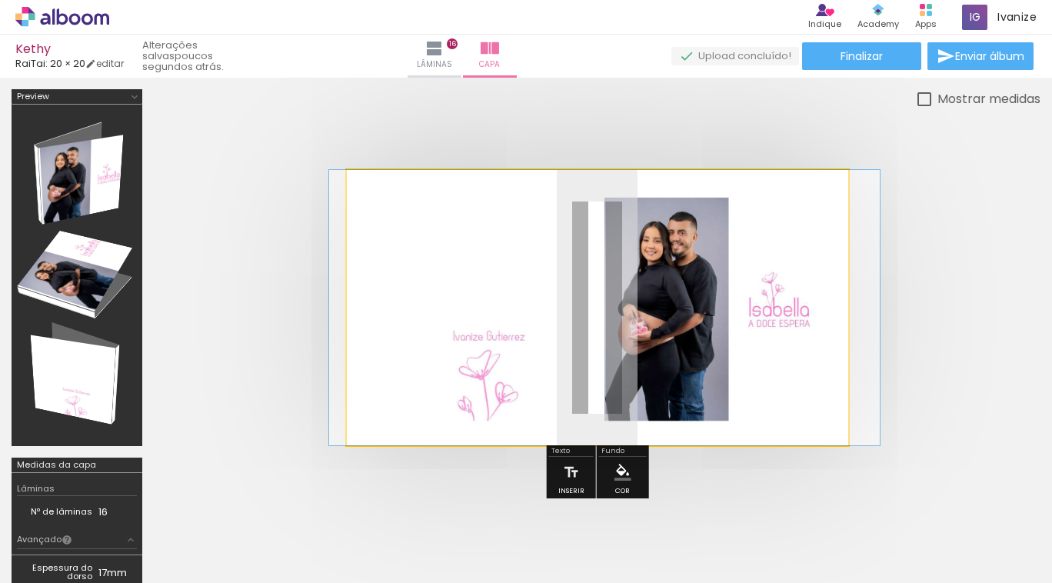
drag, startPoint x: 699, startPoint y: 281, endPoint x: 706, endPoint y: 294, distance: 14.8
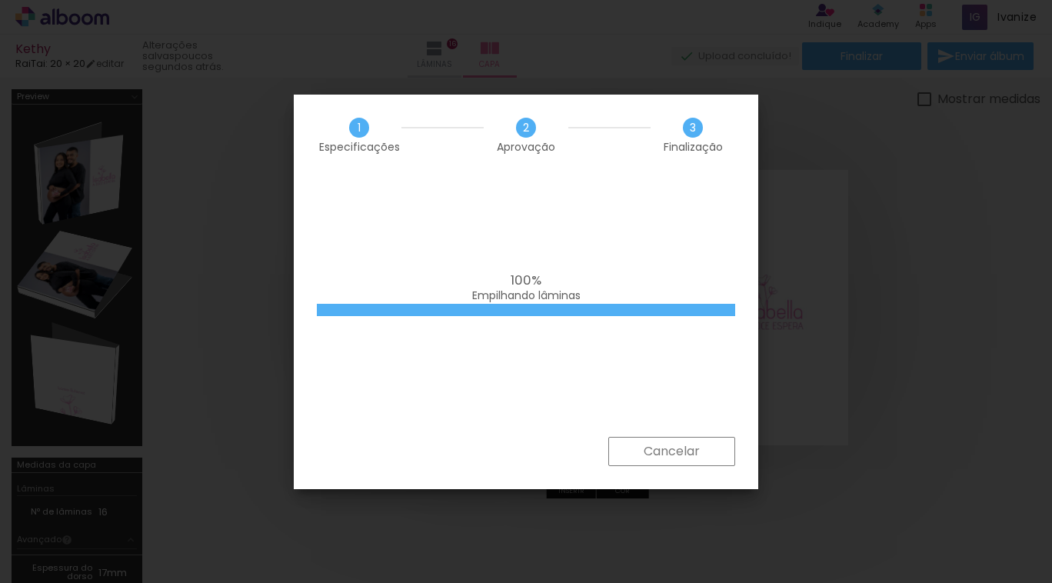
scroll to position [0, 2609]
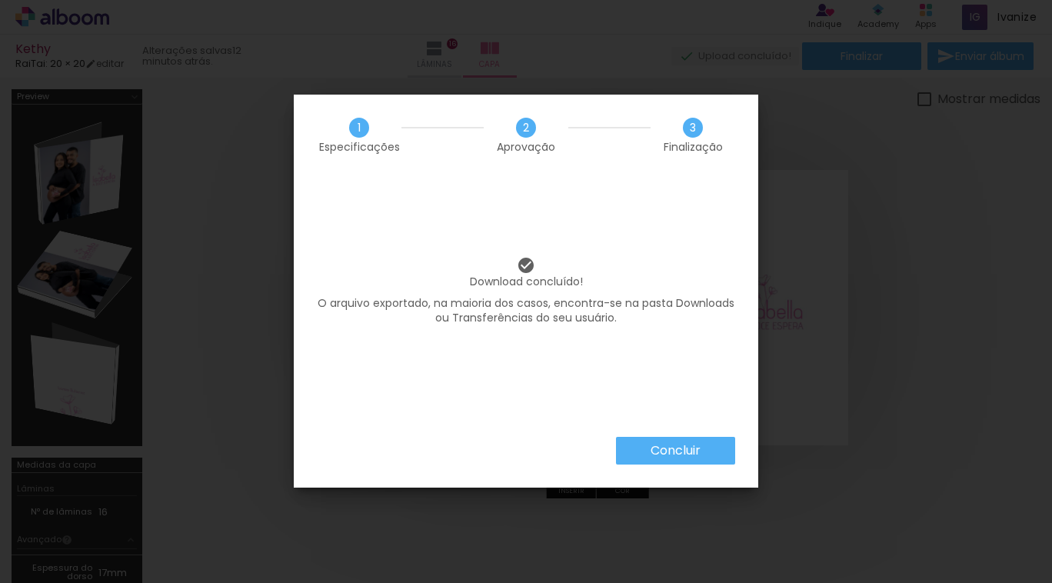
scroll to position [0, 2609]
click at [643, 441] on paper-button "Concluir" at bounding box center [675, 451] width 119 height 28
